Goal: Information Seeking & Learning: Learn about a topic

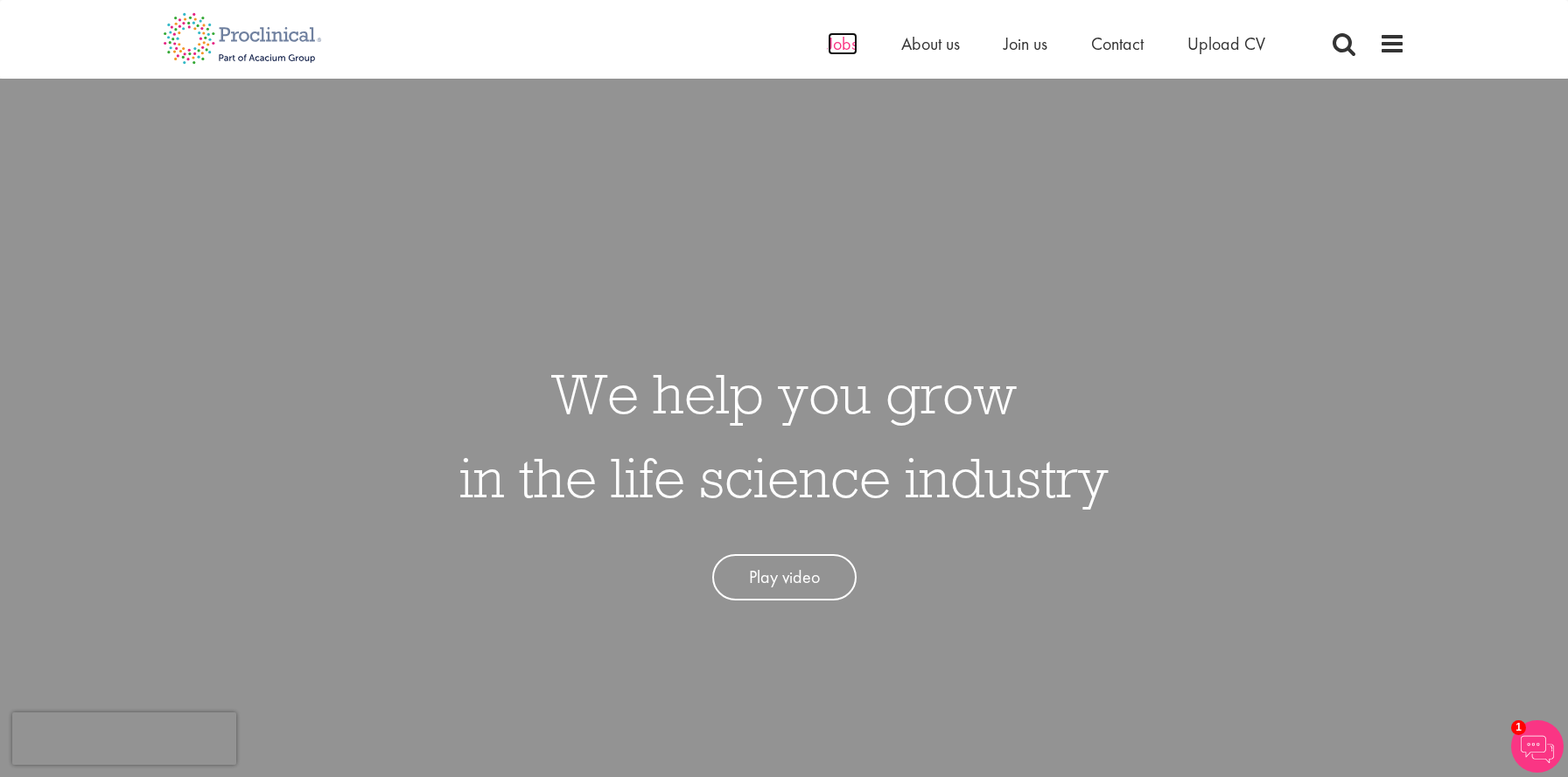
click at [844, 45] on span "Jobs" at bounding box center [842, 44] width 29 height 23
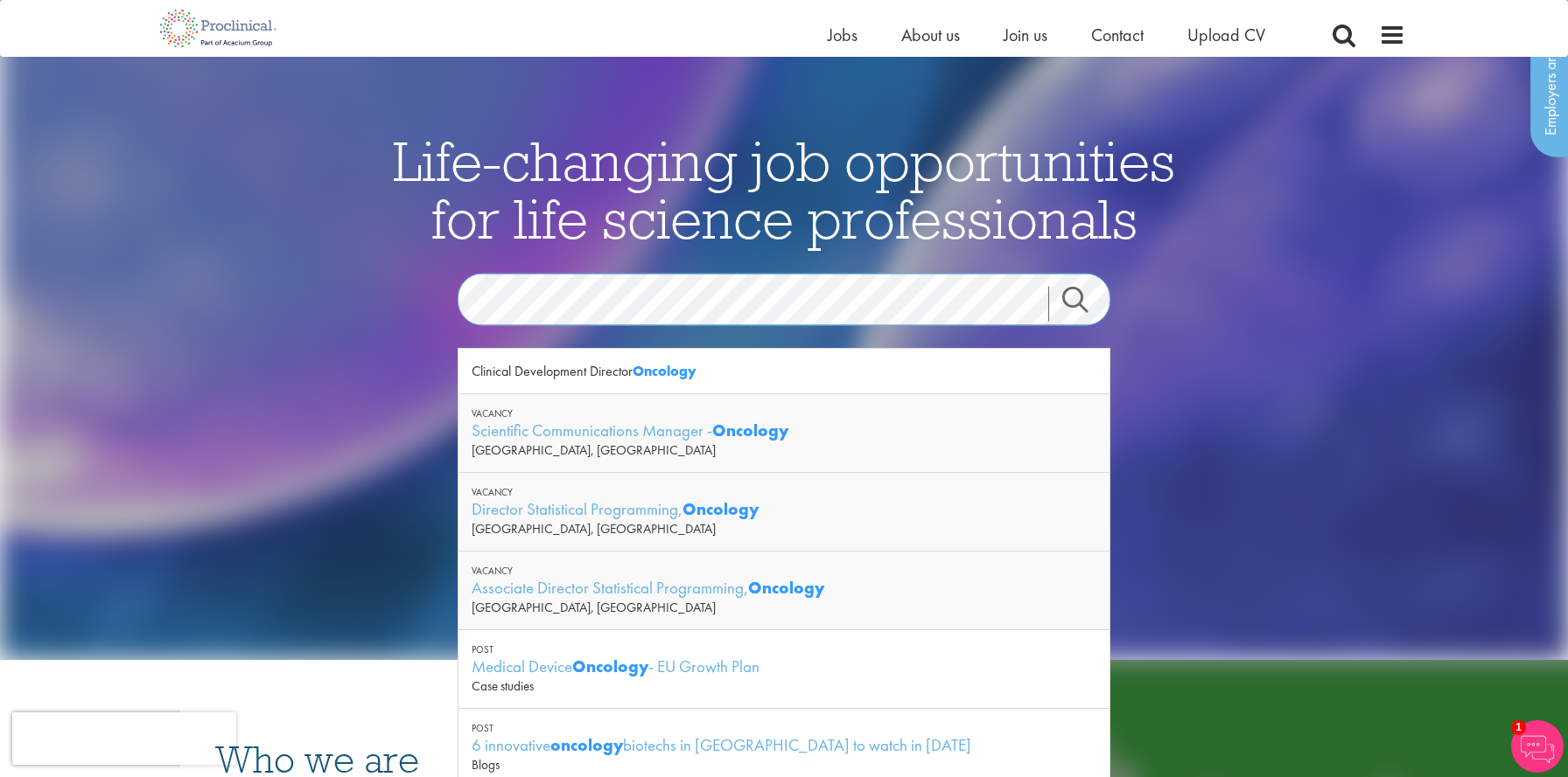
scroll to position [59, 0]
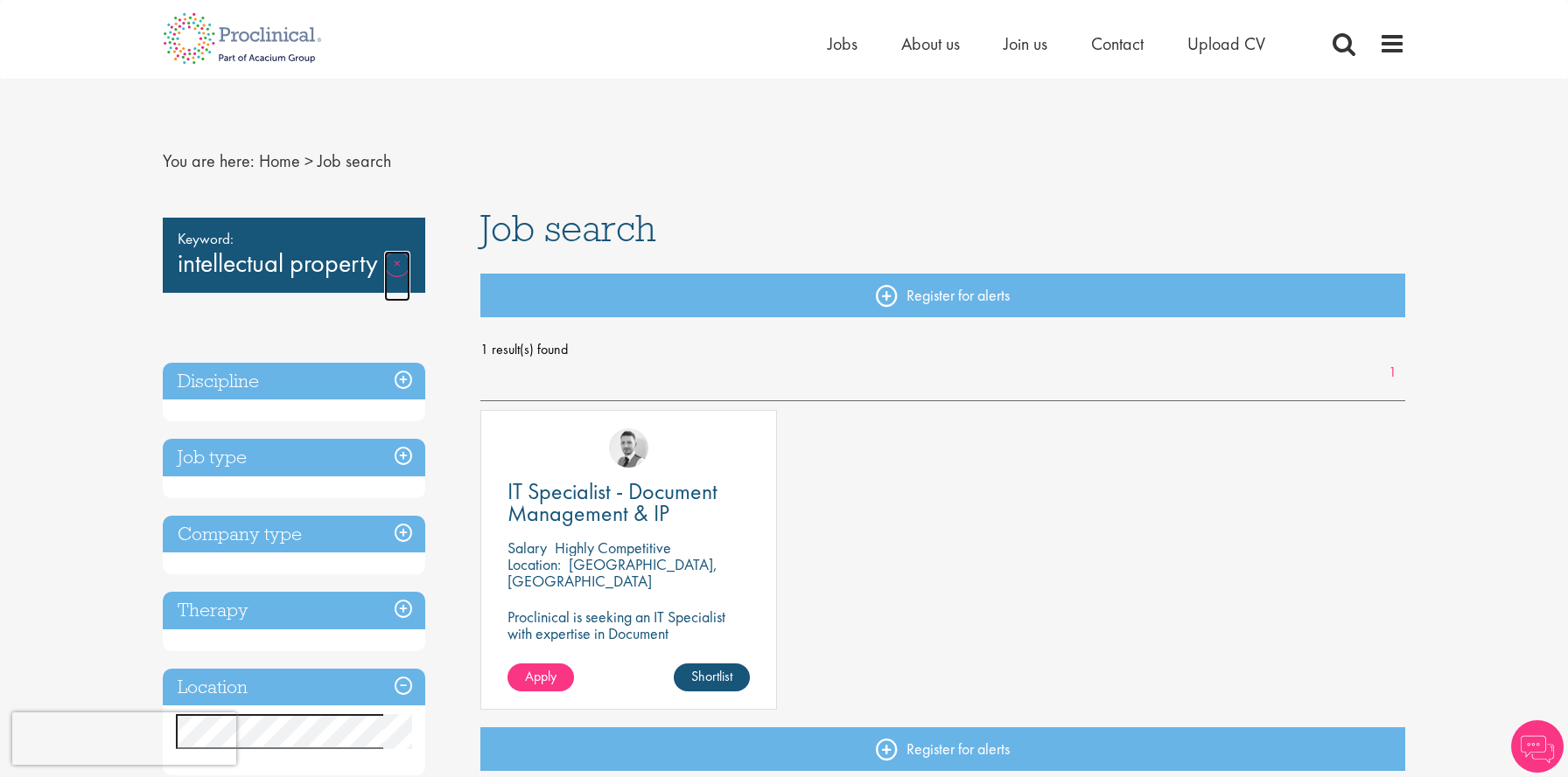
click at [402, 262] on link "Remove" at bounding box center [398, 276] width 27 height 51
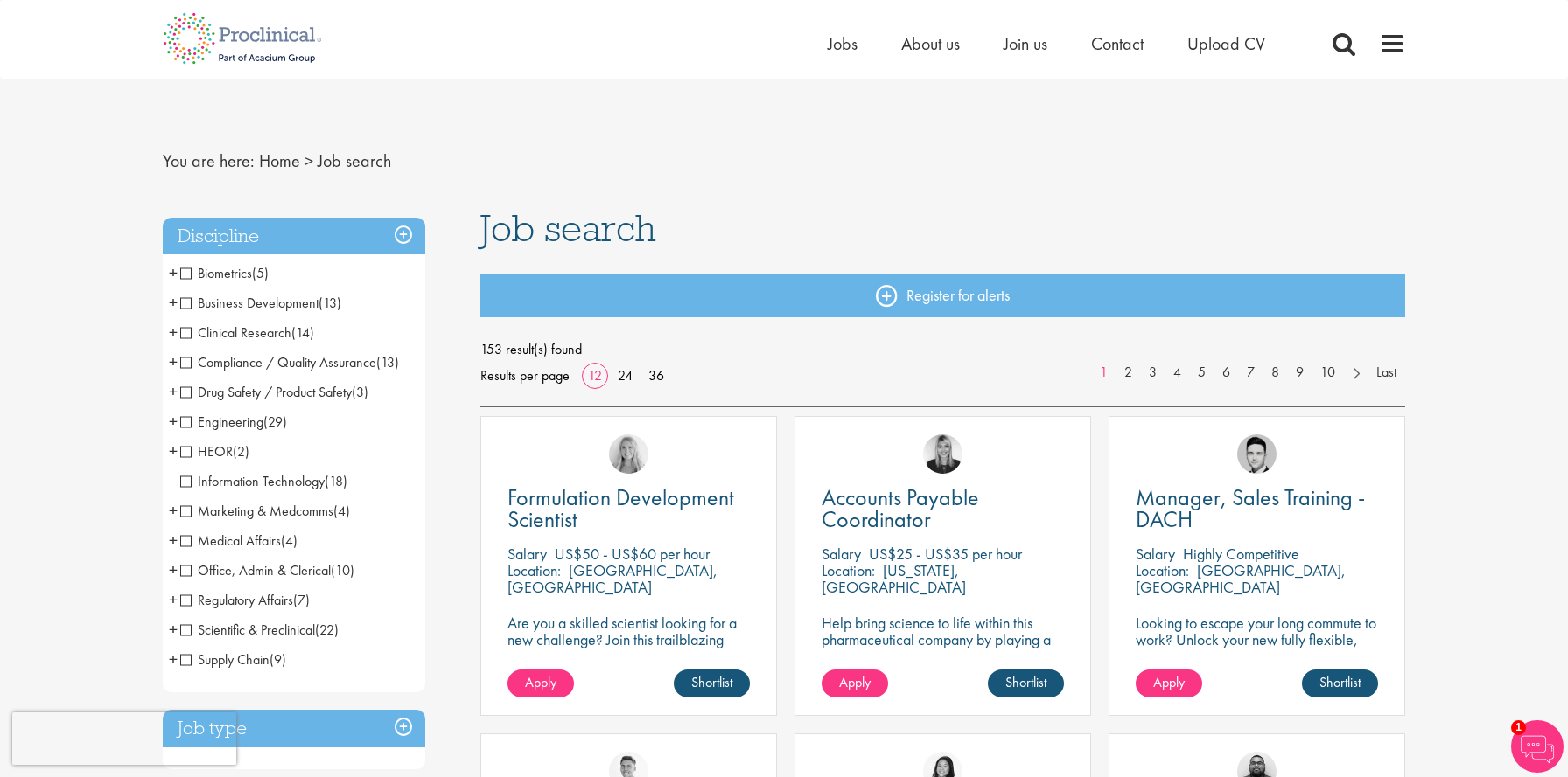
click at [169, 570] on span "+" at bounding box center [172, 571] width 9 height 26
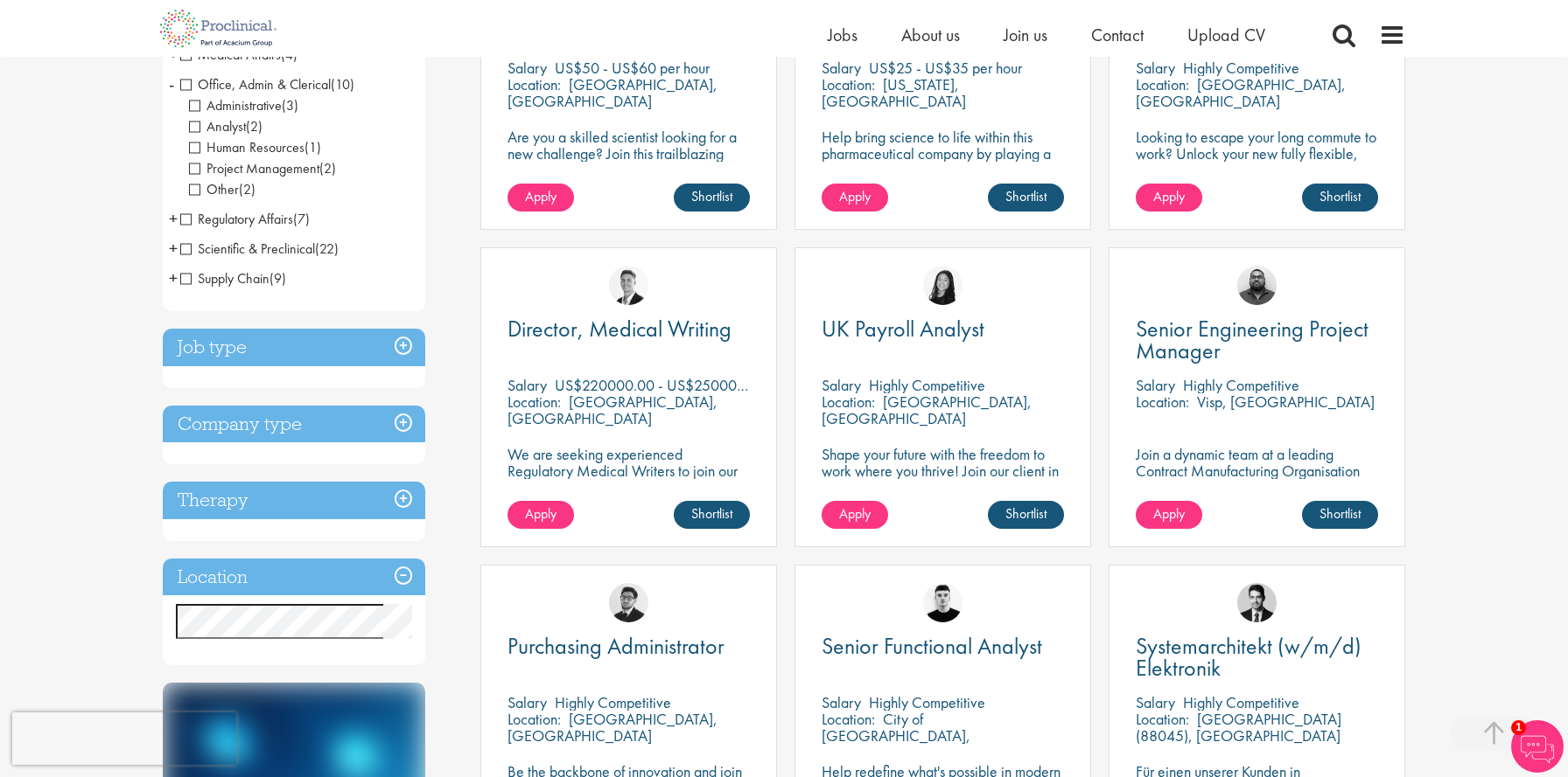
scroll to position [600, 0]
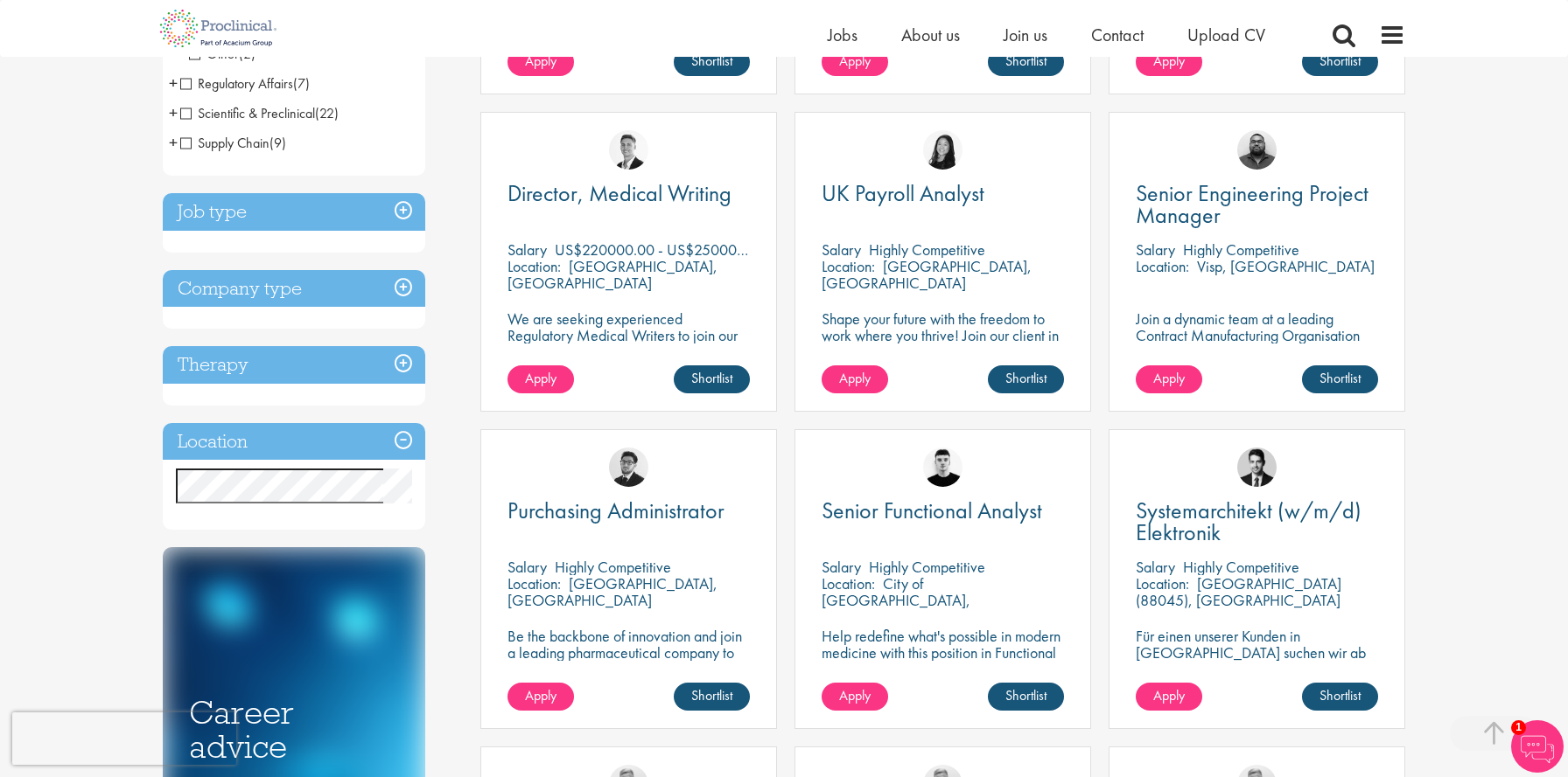
click at [407, 213] on h3 "Job type" at bounding box center [294, 212] width 262 height 38
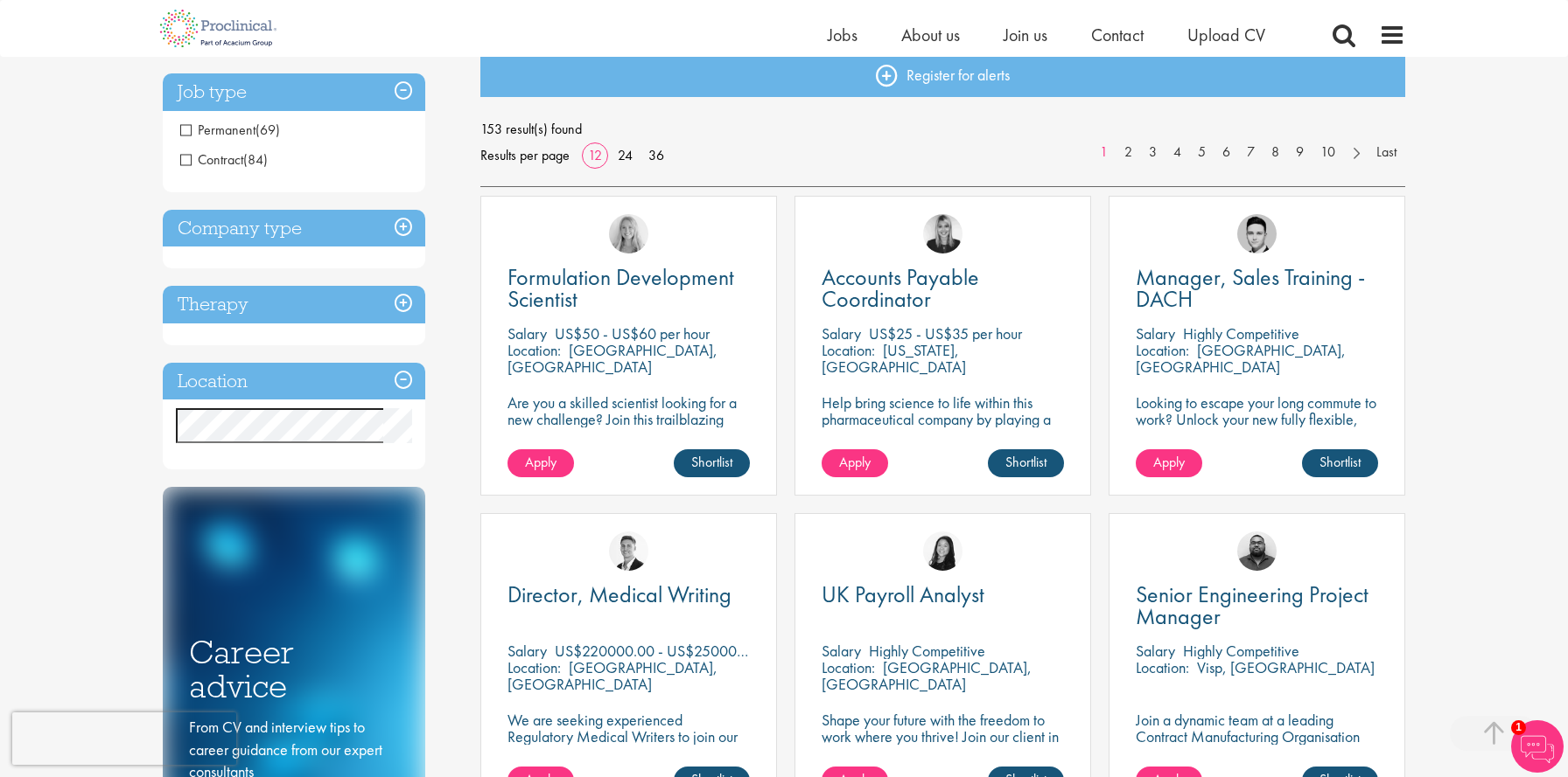
scroll to position [0, 0]
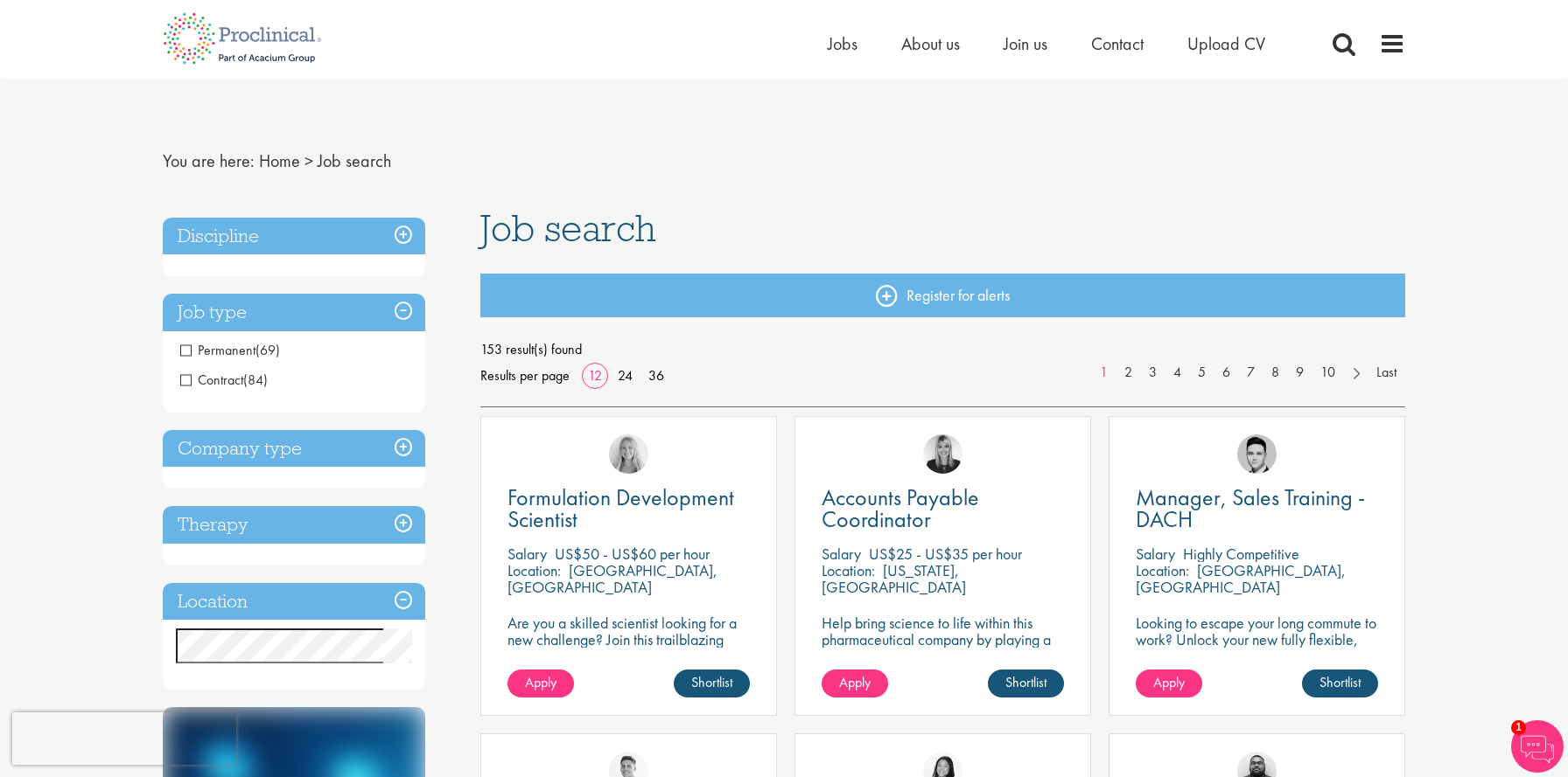
click at [846, 26] on div "Home Jobs About us Join us Contact Upload CV" at bounding box center [777, 32] width 1256 height 65
click at [842, 42] on span "Jobs" at bounding box center [842, 44] width 29 height 23
